Goal: Information Seeking & Learning: Learn about a topic

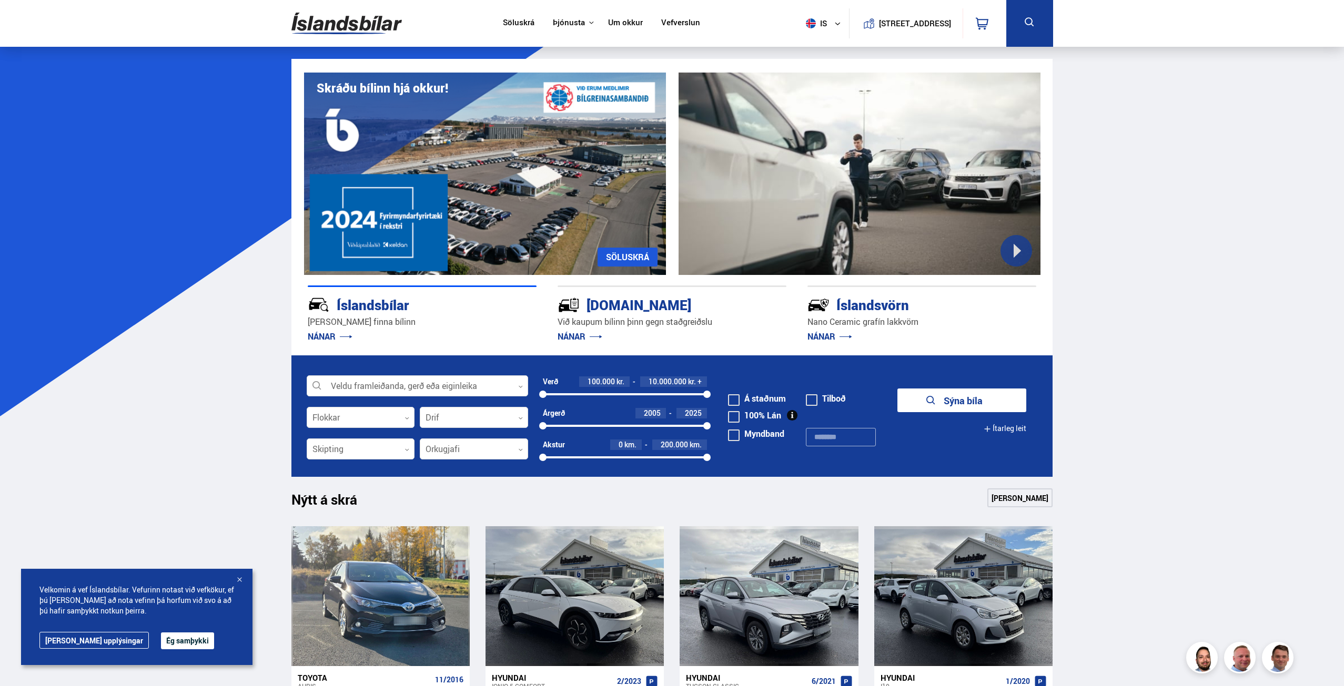
drag, startPoint x: 305, startPoint y: 550, endPoint x: 299, endPoint y: 550, distance: 5.8
click at [245, 575] on div at bounding box center [239, 580] width 11 height 11
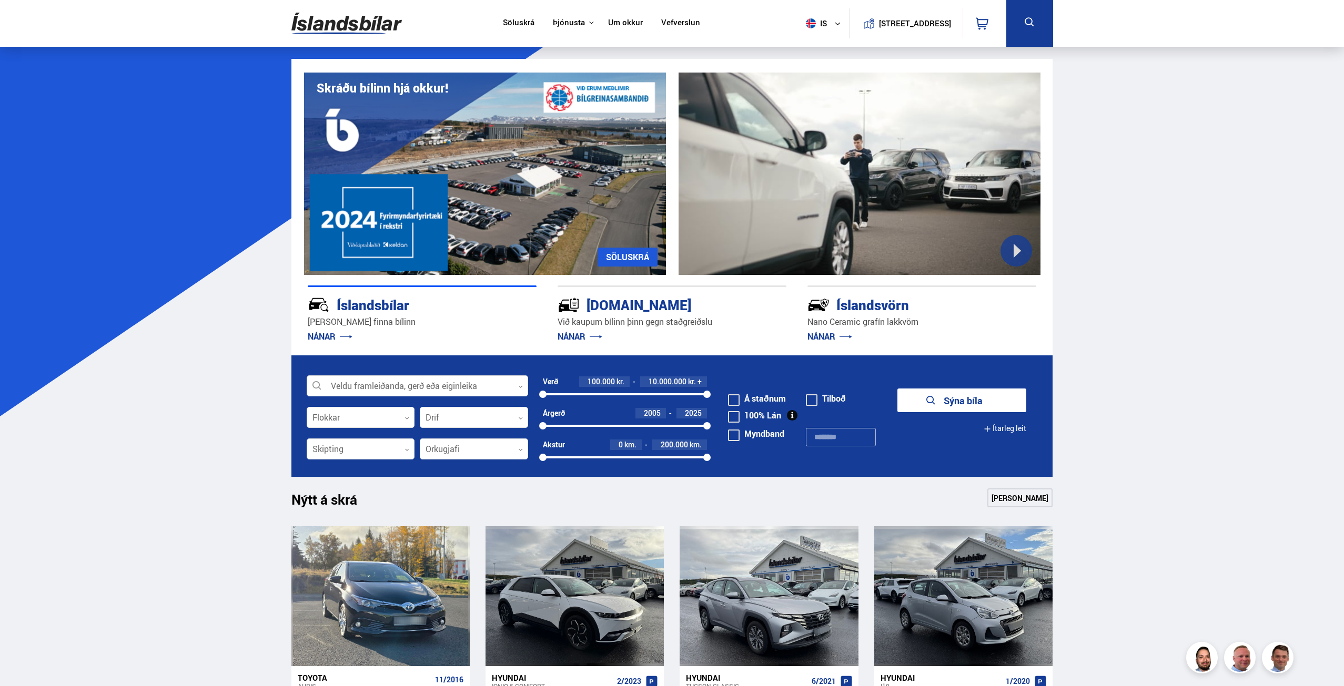
click at [612, 27] on link "Um okkur" at bounding box center [625, 23] width 35 height 11
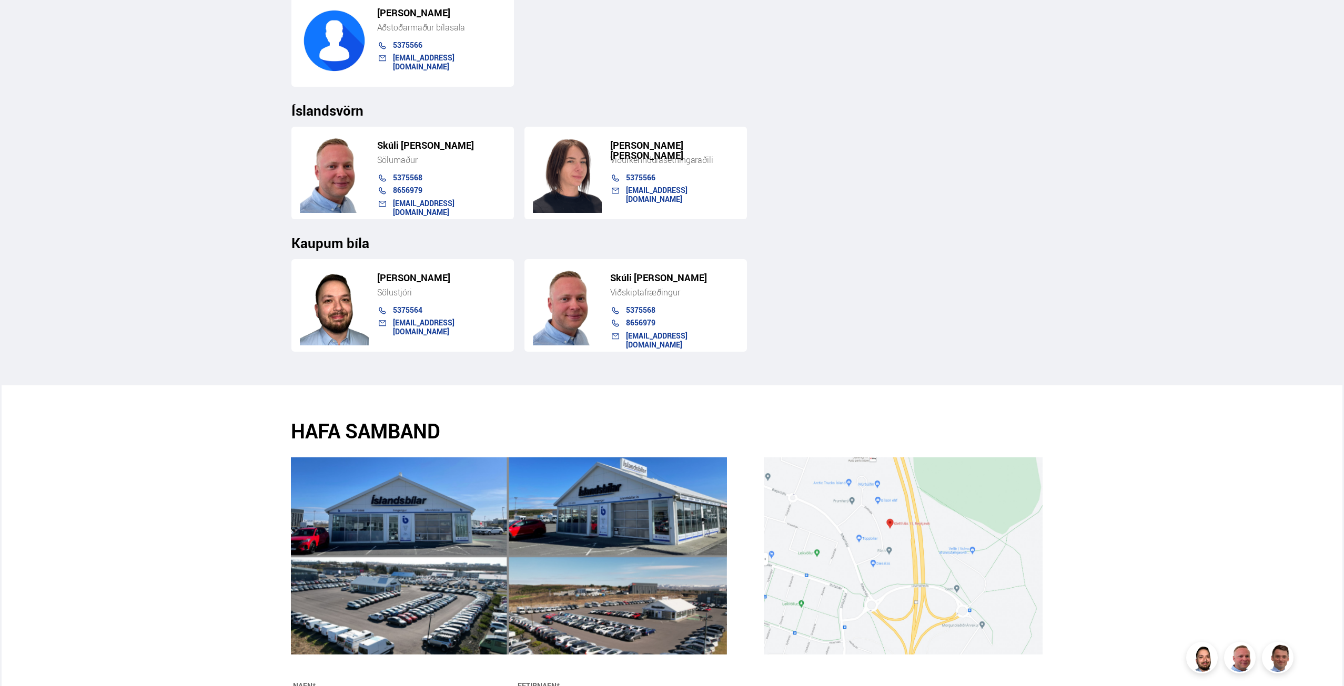
scroll to position [1150, 0]
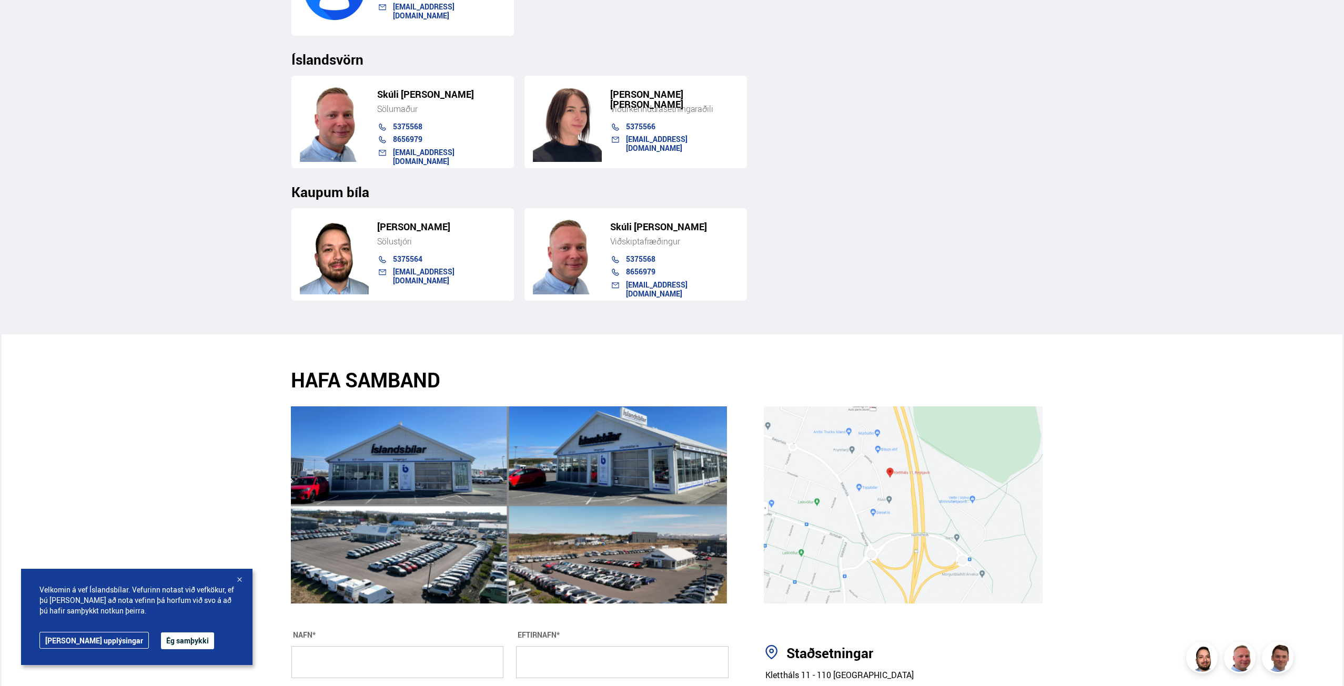
scroll to position [1420, 0]
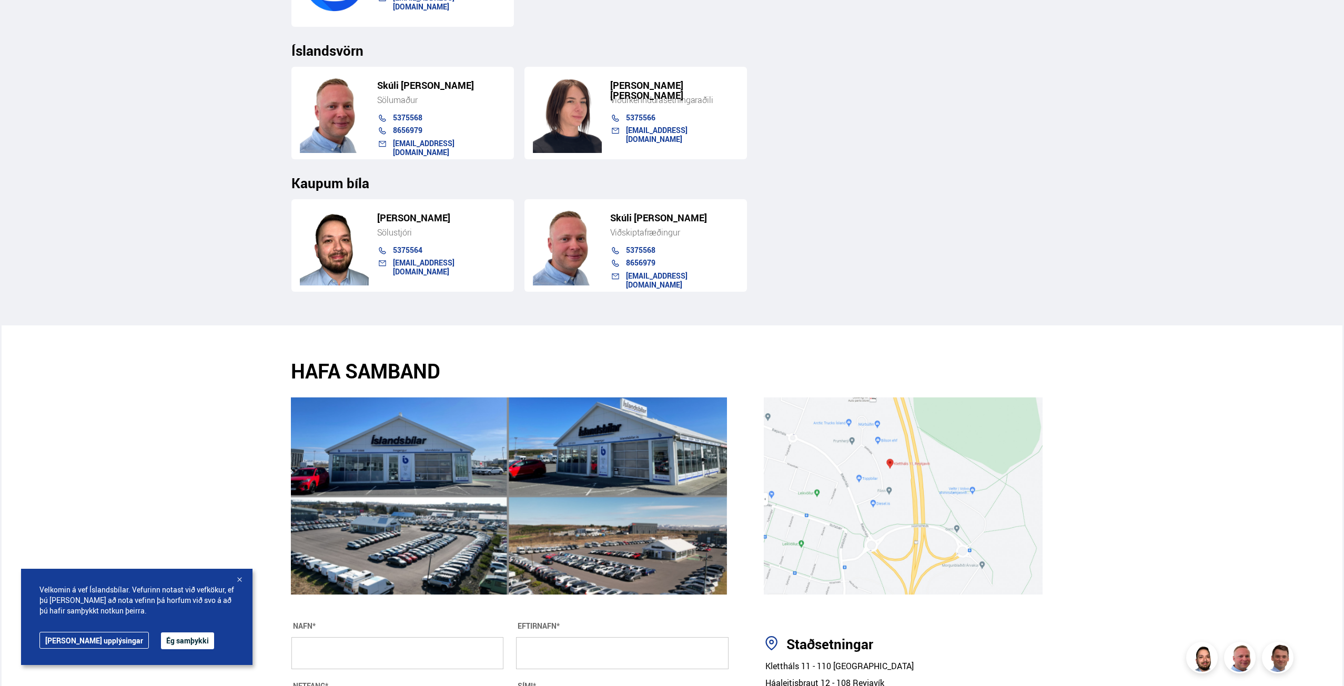
click at [245, 575] on div at bounding box center [239, 580] width 11 height 11
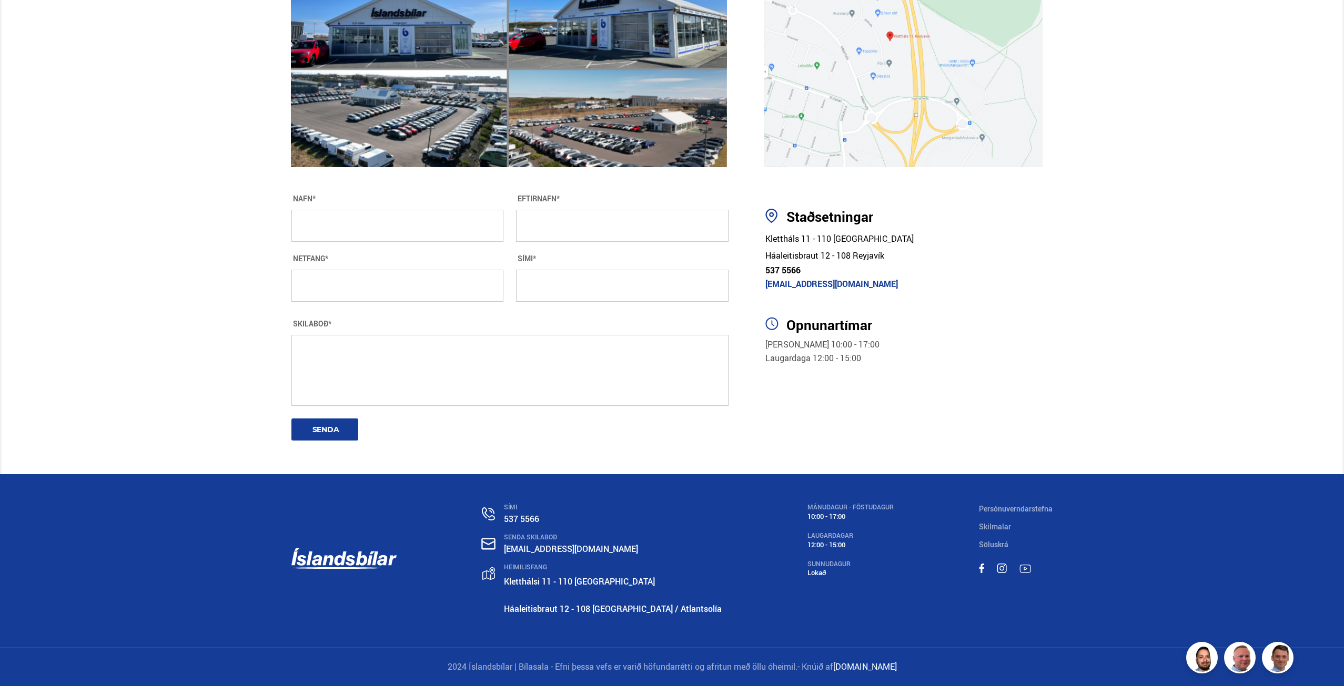
scroll to position [1893, 0]
